Goal: Find specific page/section: Find specific page/section

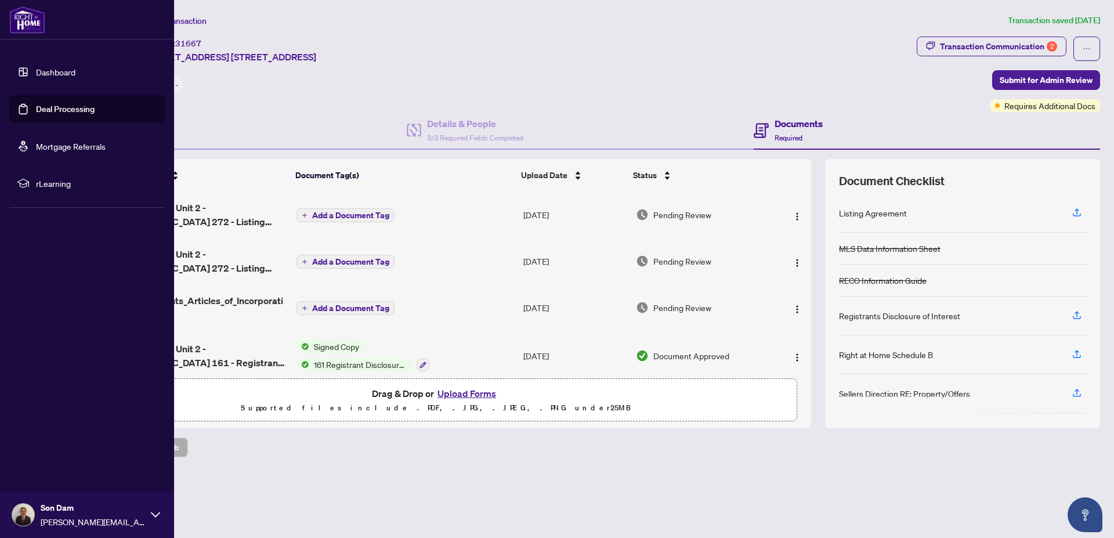
click at [20, 20] on img at bounding box center [27, 20] width 36 height 28
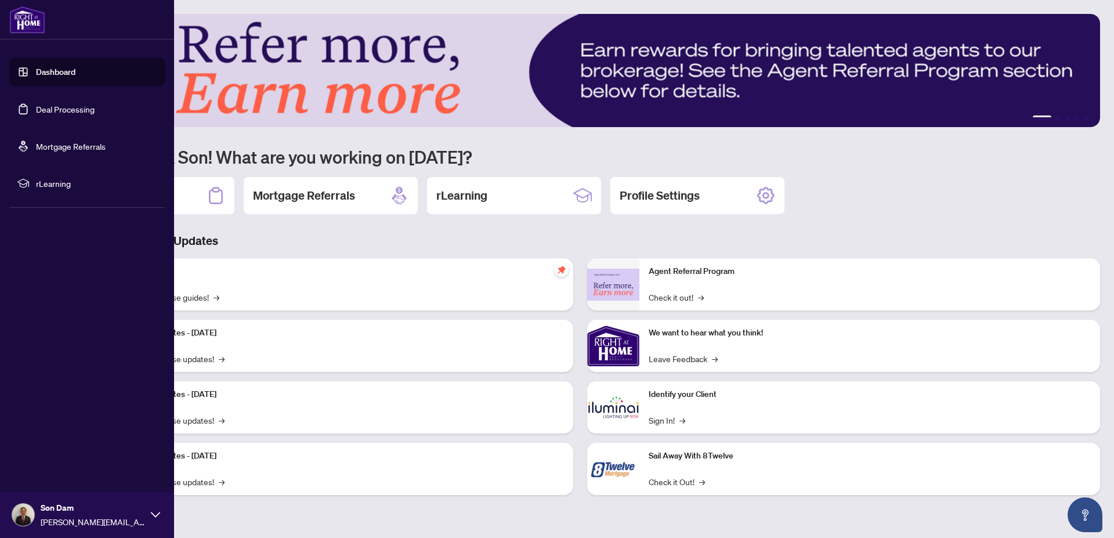
click at [43, 67] on link "Dashboard" at bounding box center [55, 72] width 39 height 10
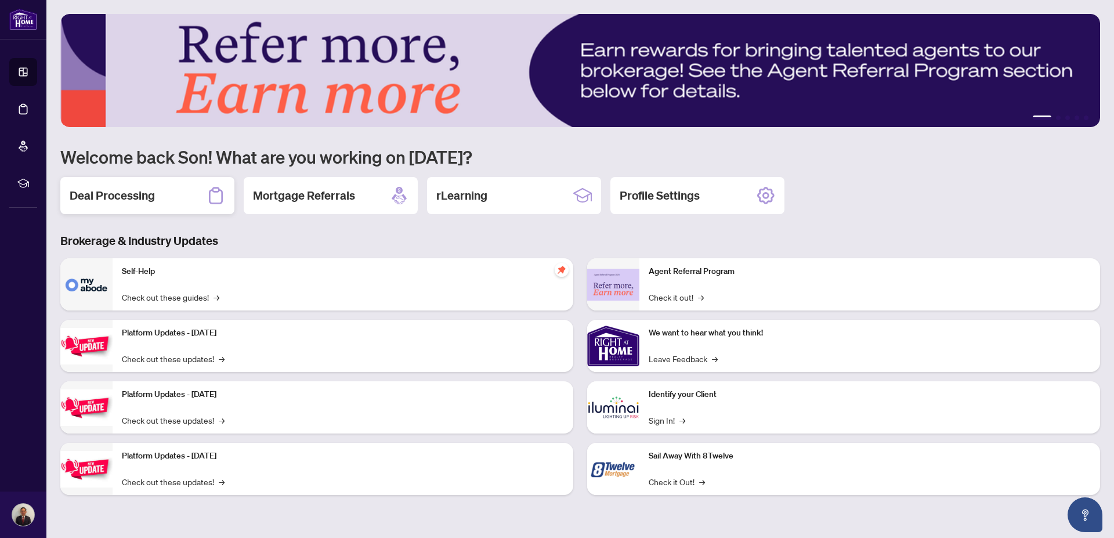
click at [125, 191] on h2 "Deal Processing" at bounding box center [112, 195] width 85 height 16
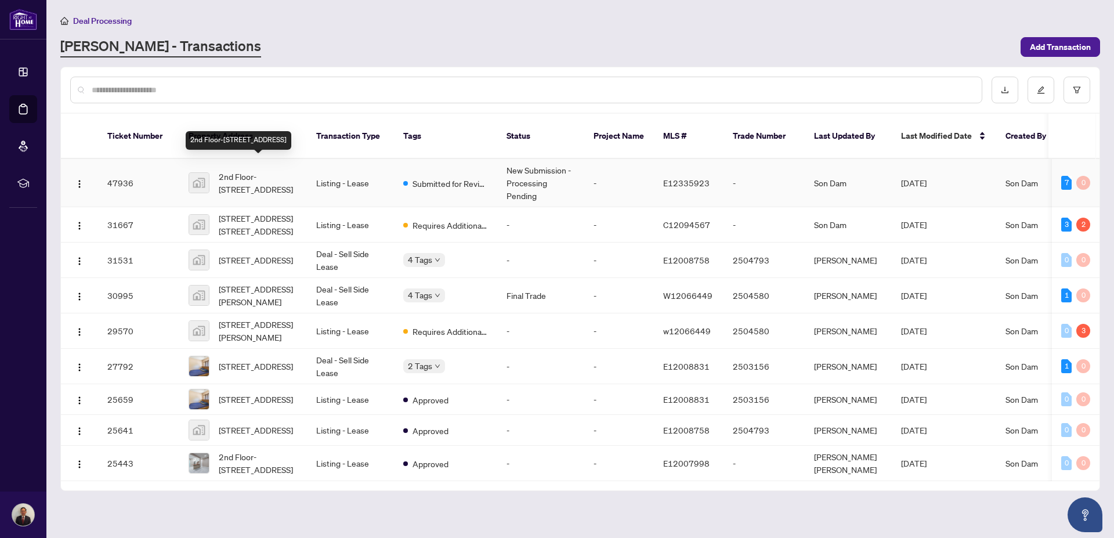
click at [234, 170] on span "2nd Floor-[STREET_ADDRESS]" at bounding box center [258, 183] width 79 height 26
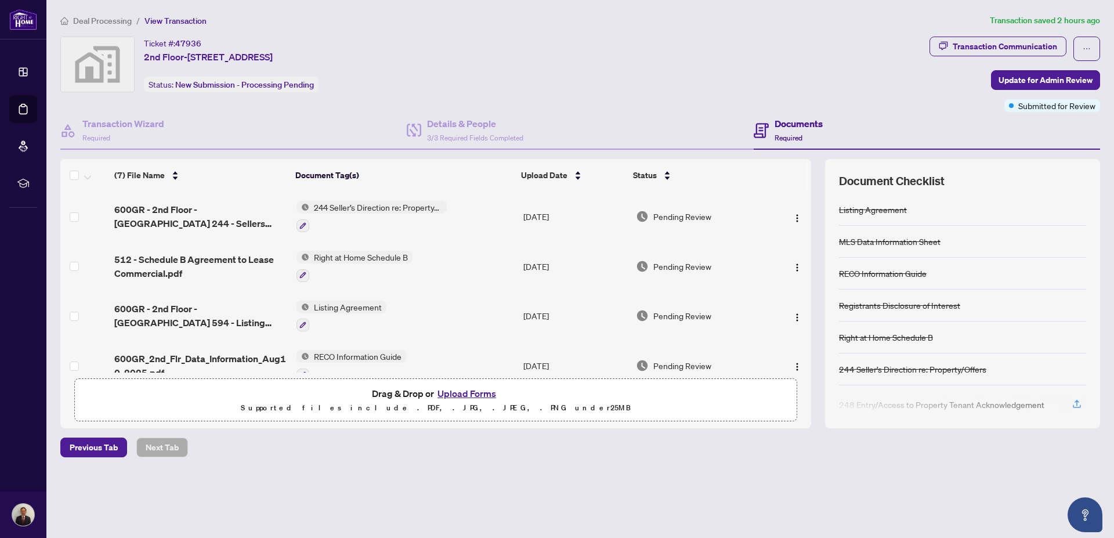
scroll to position [14, 0]
